Goal: Information Seeking & Learning: Learn about a topic

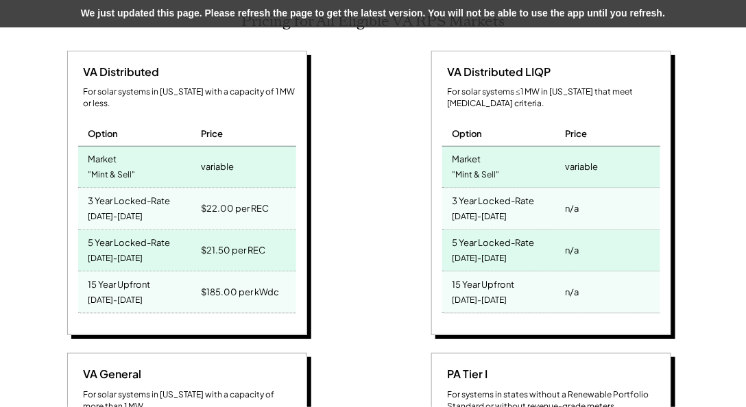
scroll to position [226, 571]
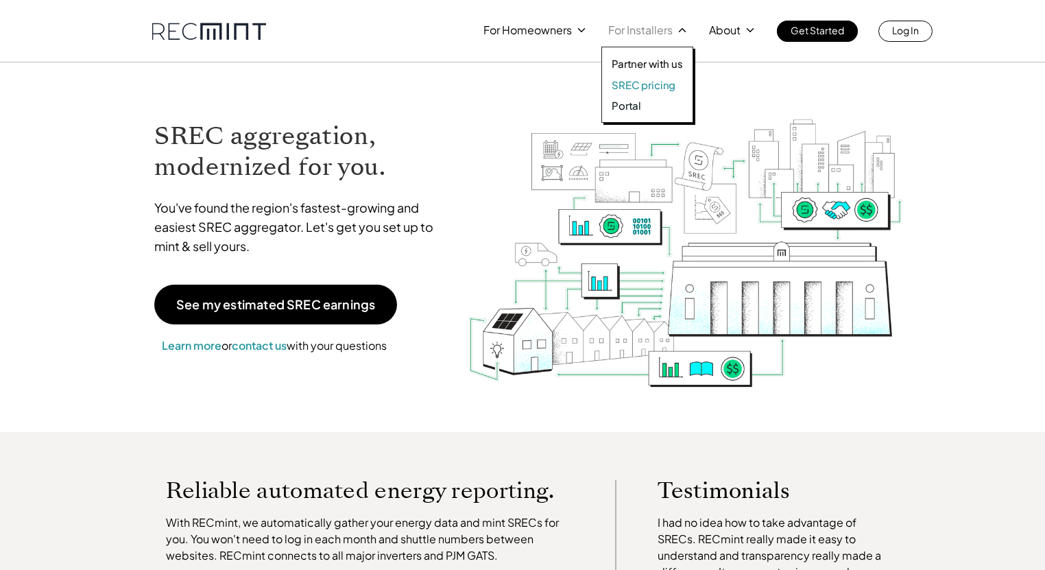
click at [642, 91] on p "SREC pricing" at bounding box center [644, 85] width 64 height 14
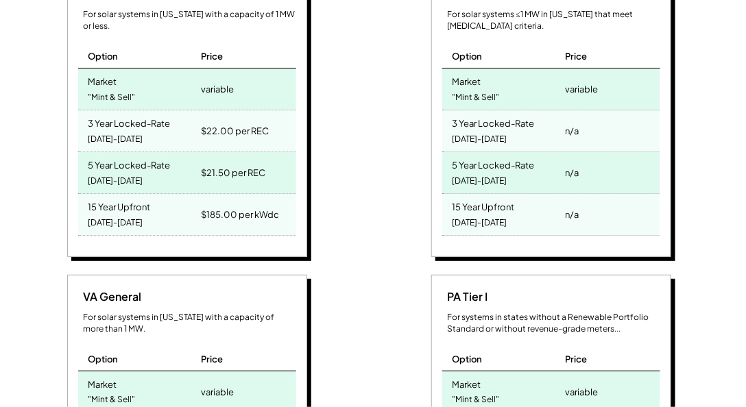
scroll to position [226, 571]
drag, startPoint x: 286, startPoint y: 197, endPoint x: 86, endPoint y: 183, distance: 200.1
click at [86, 194] on div "15 Year Upfront 2025-2039 $185.00 per kWdc" at bounding box center [187, 215] width 218 height 42
click at [338, 183] on div "VA Distributed For solar systems in Virginia with a capacity of 1 MW or less. O…" at bounding box center [189, 117] width 350 height 289
